Goal: Task Accomplishment & Management: Complete application form

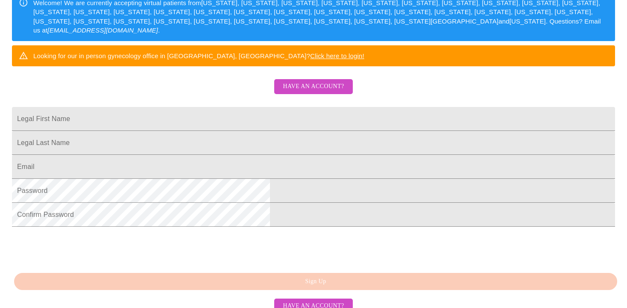
scroll to position [155, 0]
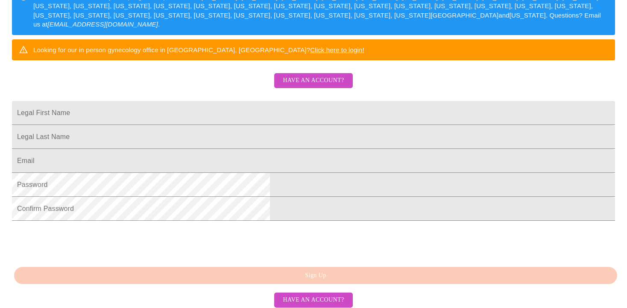
click at [302, 88] on button "Have an account?" at bounding box center [313, 80] width 78 height 15
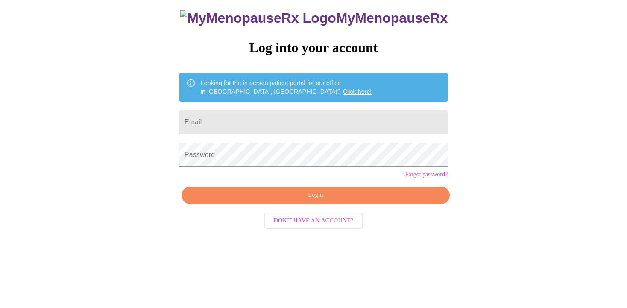
scroll to position [9, 0]
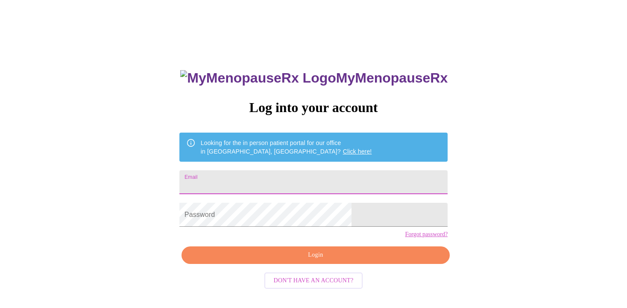
click at [291, 188] on input "Email" at bounding box center [313, 182] width 268 height 24
type input "[EMAIL_ADDRESS][DOMAIN_NAME]"
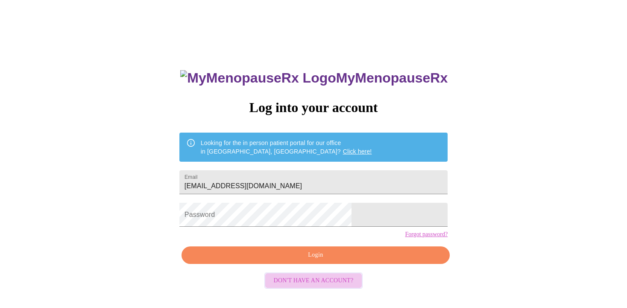
click at [319, 286] on span "Don't have an account?" at bounding box center [314, 280] width 80 height 11
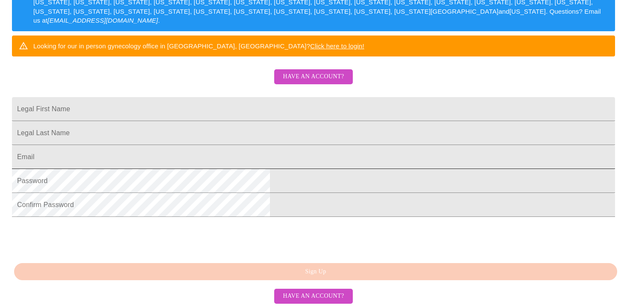
scroll to position [198, 0]
click at [253, 98] on input "Legal First Name" at bounding box center [313, 109] width 603 height 24
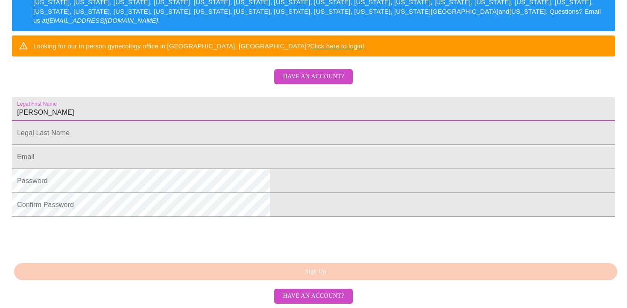
type input "[PERSON_NAME]"
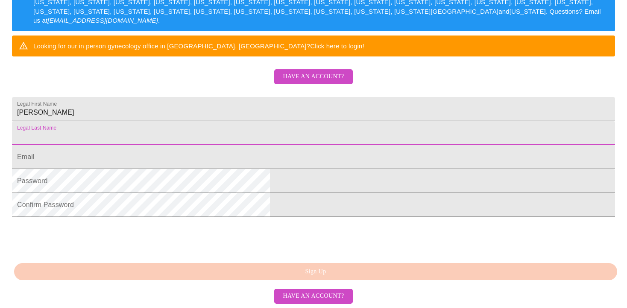
click at [248, 121] on input "Legal First Name" at bounding box center [313, 133] width 603 height 24
type input "De [PERSON_NAME]"
click at [236, 155] on input "Legal First Name" at bounding box center [313, 157] width 603 height 24
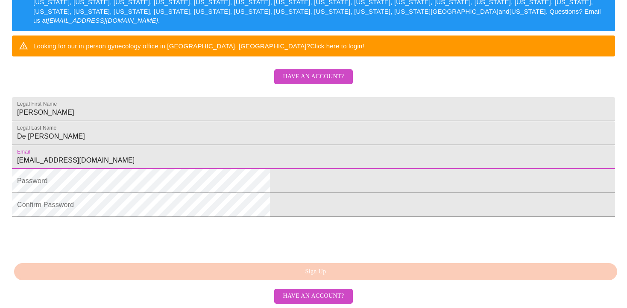
type input "[EMAIL_ADDRESS][DOMAIN_NAME]"
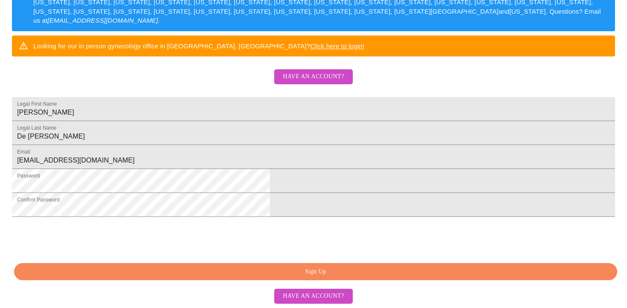
scroll to position [223, 0]
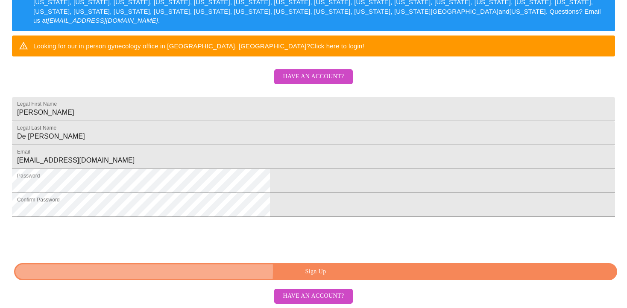
click at [259, 270] on span "Sign Up" at bounding box center [316, 271] width 584 height 11
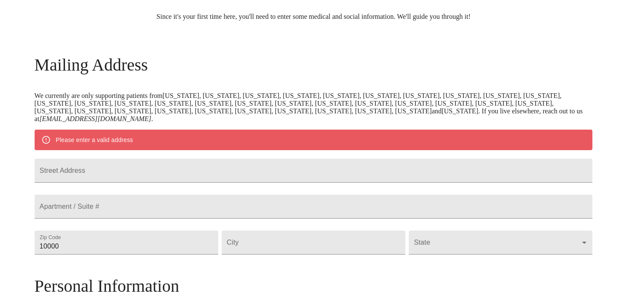
scroll to position [89, 0]
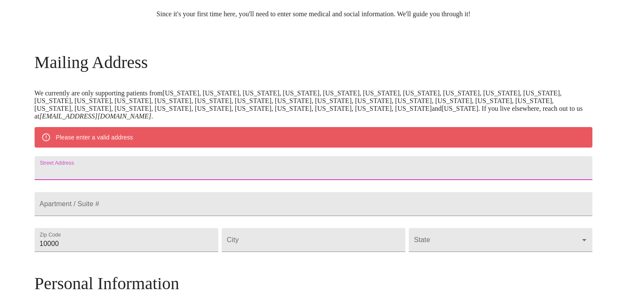
click at [276, 176] on input "Street Address" at bounding box center [314, 168] width 558 height 24
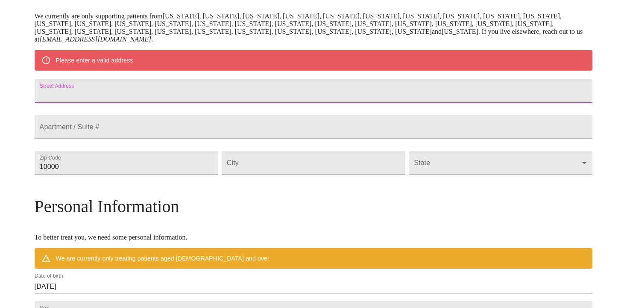
scroll to position [168, 0]
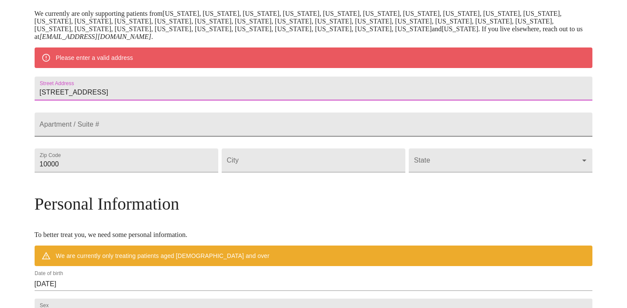
type input "[STREET_ADDRESS]"
click at [229, 136] on input "Street Address" at bounding box center [314, 124] width 558 height 24
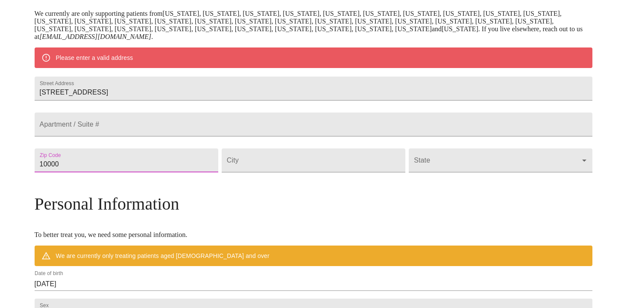
click at [137, 172] on input "10000" at bounding box center [127, 160] width 184 height 24
click at [131, 172] on input "10000" at bounding box center [127, 160] width 184 height 24
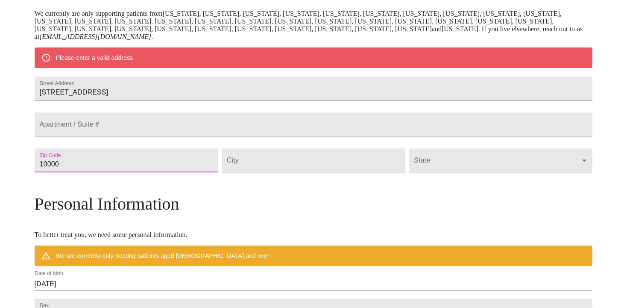
click at [131, 172] on input "10000" at bounding box center [127, 160] width 184 height 24
type input "55104"
click at [264, 172] on input "Street Address" at bounding box center [314, 160] width 184 height 24
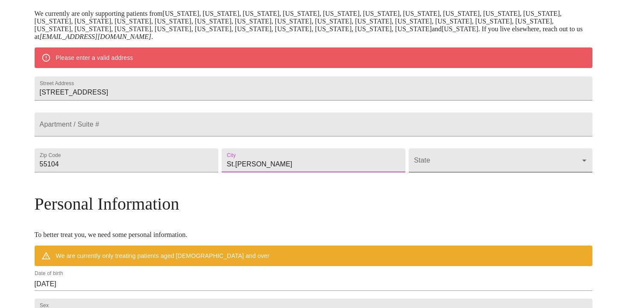
type input "St.[PERSON_NAME]"
click at [413, 181] on body "MyMenopauseRx Welcome to MyMenopauseRx Since it's your first time here, you'll …" at bounding box center [313, 172] width 620 height 674
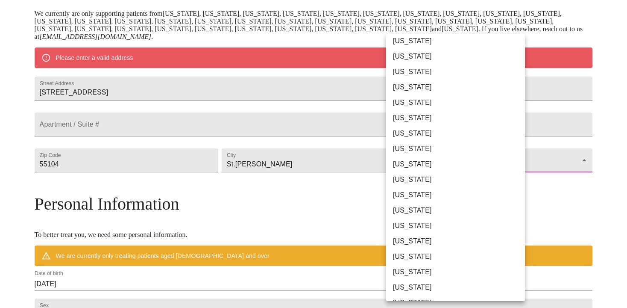
scroll to position [165, 0]
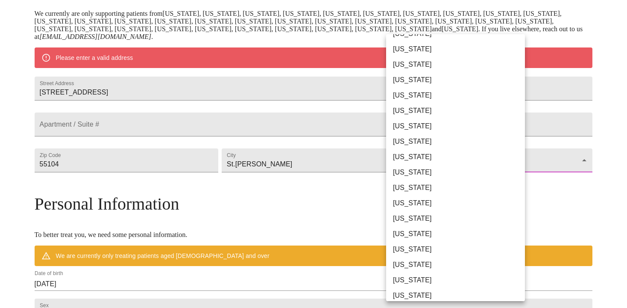
click at [427, 221] on li "[US_STATE]" at bounding box center [455, 218] width 139 height 15
type input "[US_STATE]"
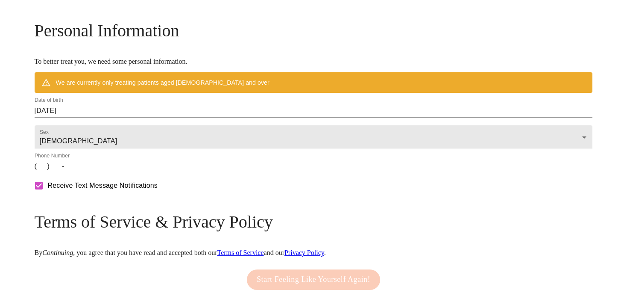
scroll to position [340, 0]
